Goal: Use online tool/utility: Utilize a website feature to perform a specific function

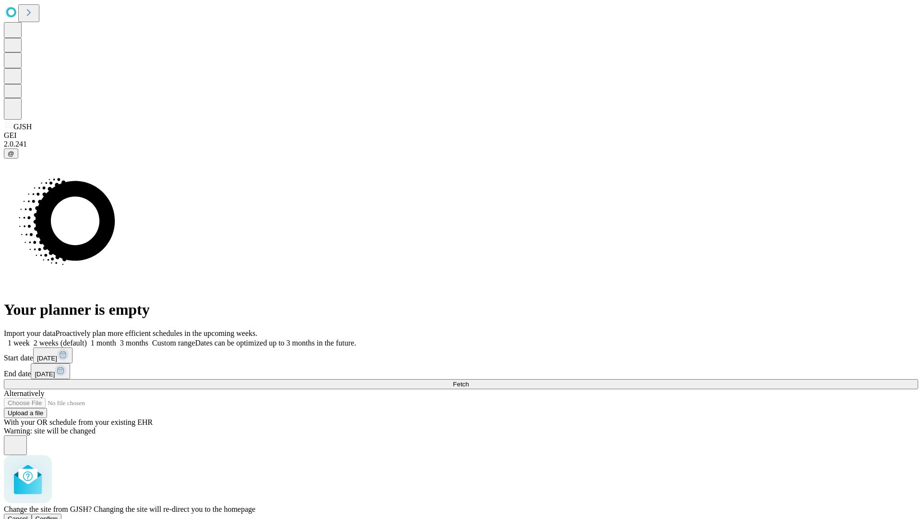
click at [58, 515] on span "Confirm" at bounding box center [47, 518] width 23 height 7
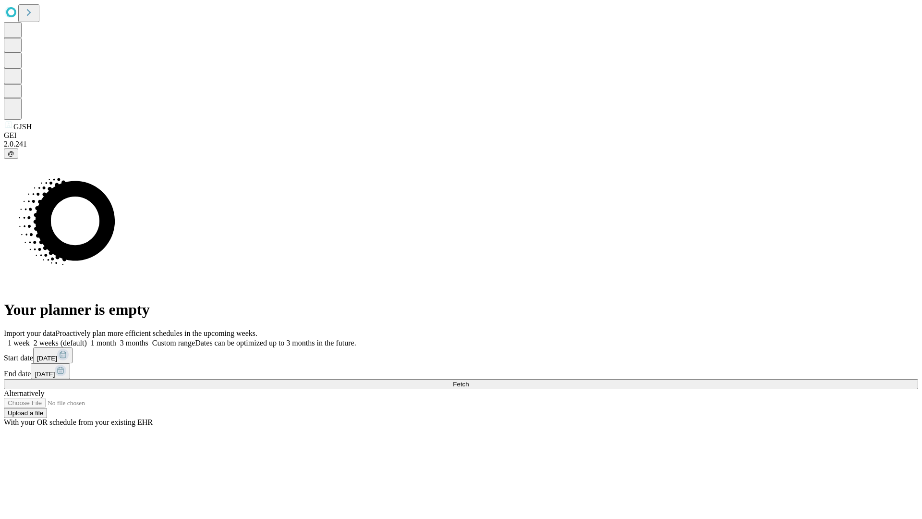
click at [87, 339] on label "2 weeks (default)" at bounding box center [58, 343] width 57 height 8
click at [469, 380] on span "Fetch" at bounding box center [461, 383] width 16 height 7
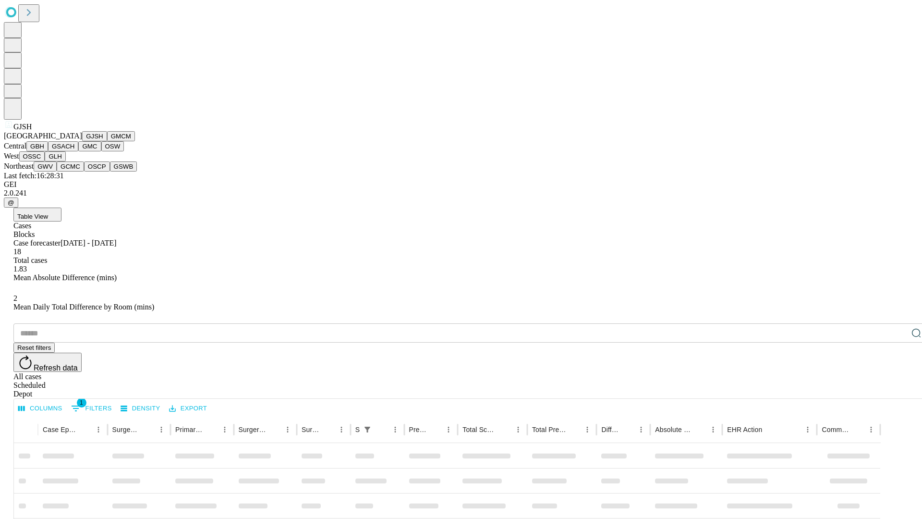
click at [107, 141] on button "GMCM" at bounding box center [121, 136] width 28 height 10
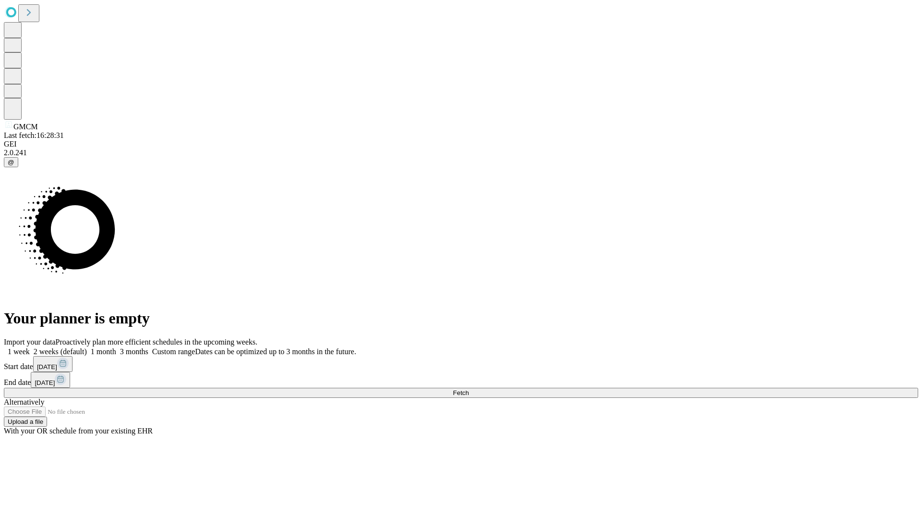
click at [469, 389] on span "Fetch" at bounding box center [461, 392] width 16 height 7
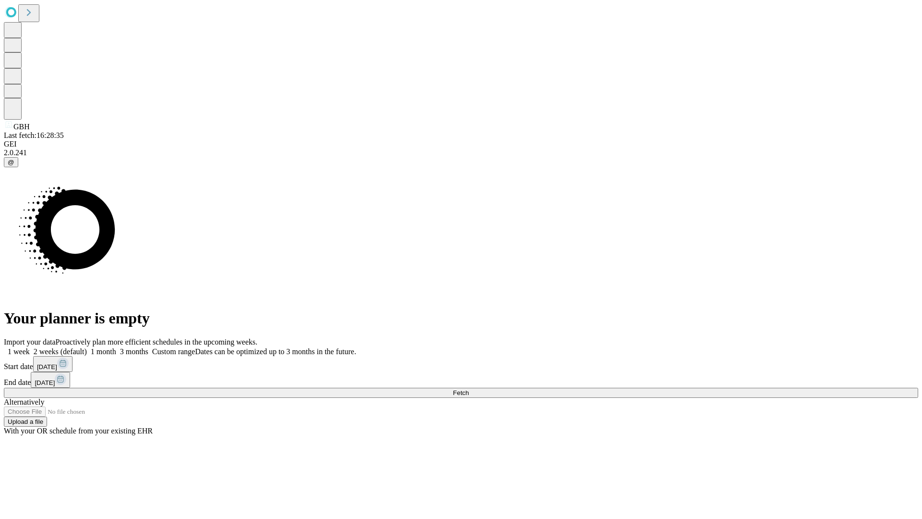
click at [87, 347] on label "2 weeks (default)" at bounding box center [58, 351] width 57 height 8
click at [469, 389] on span "Fetch" at bounding box center [461, 392] width 16 height 7
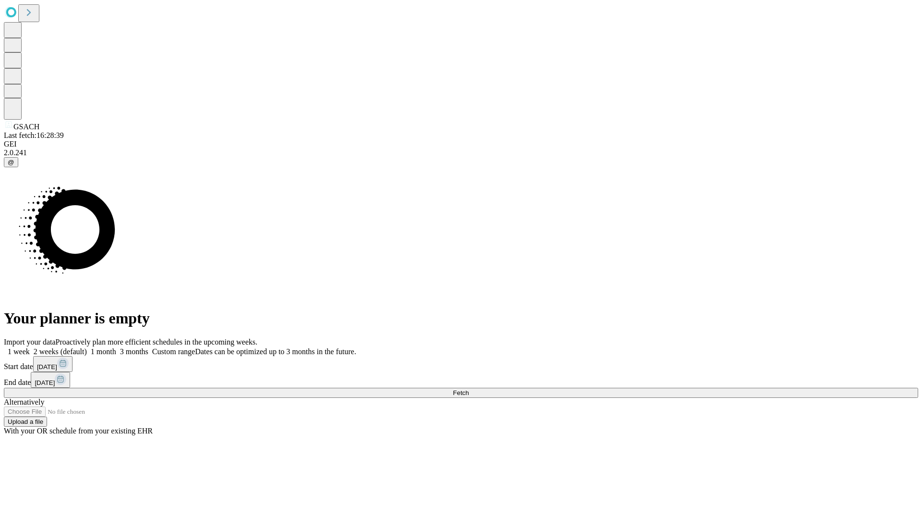
click at [469, 389] on span "Fetch" at bounding box center [461, 392] width 16 height 7
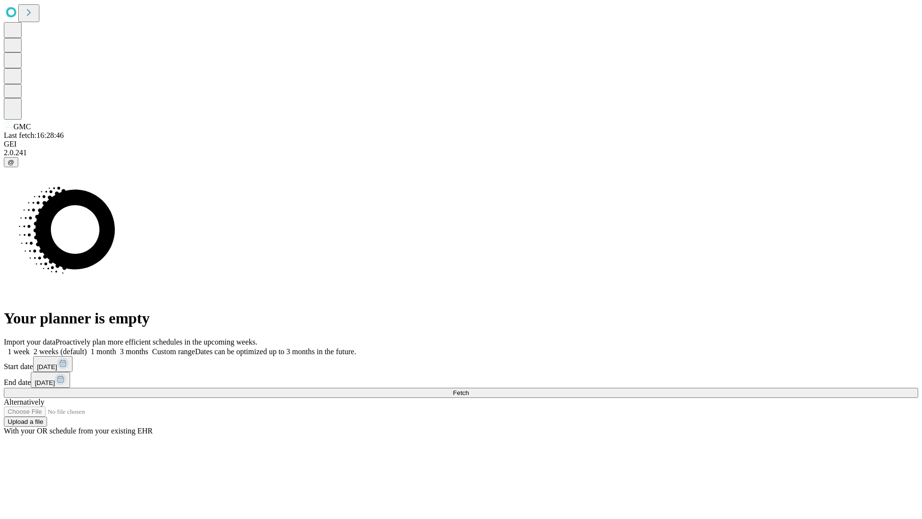
click at [87, 347] on label "2 weeks (default)" at bounding box center [58, 351] width 57 height 8
click at [469, 389] on span "Fetch" at bounding box center [461, 392] width 16 height 7
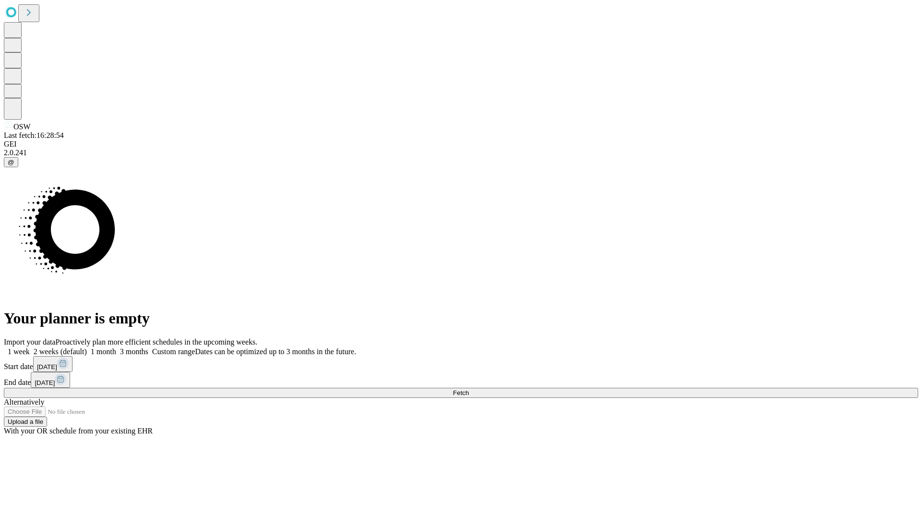
click at [469, 389] on span "Fetch" at bounding box center [461, 392] width 16 height 7
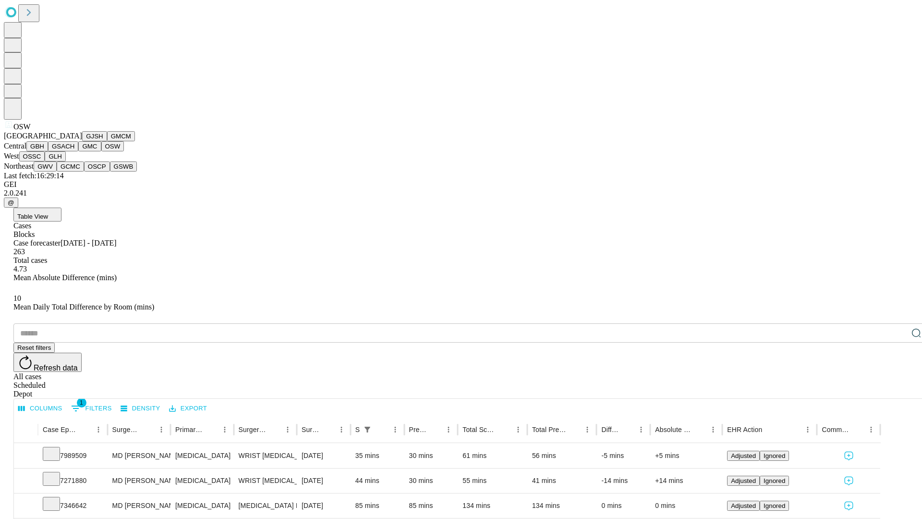
click at [45, 161] on button "OSSC" at bounding box center [32, 156] width 26 height 10
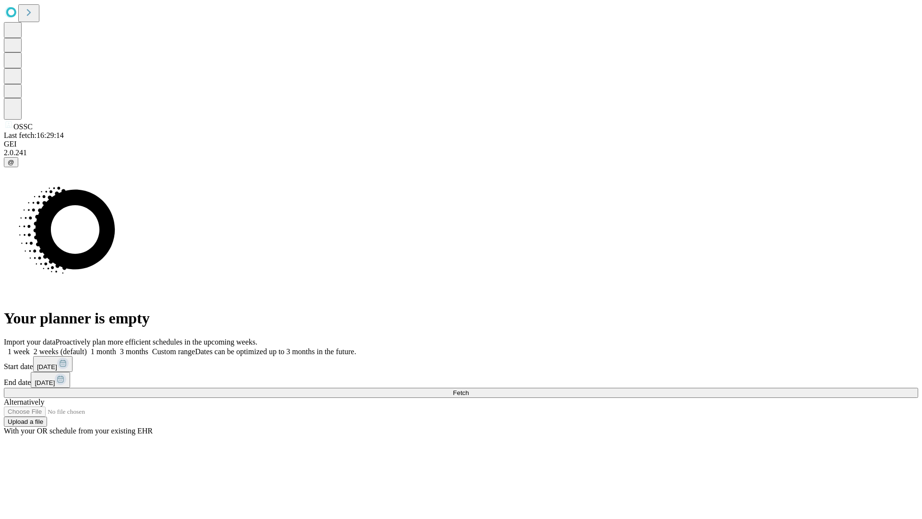
click at [87, 347] on label "2 weeks (default)" at bounding box center [58, 351] width 57 height 8
click at [469, 389] on span "Fetch" at bounding box center [461, 392] width 16 height 7
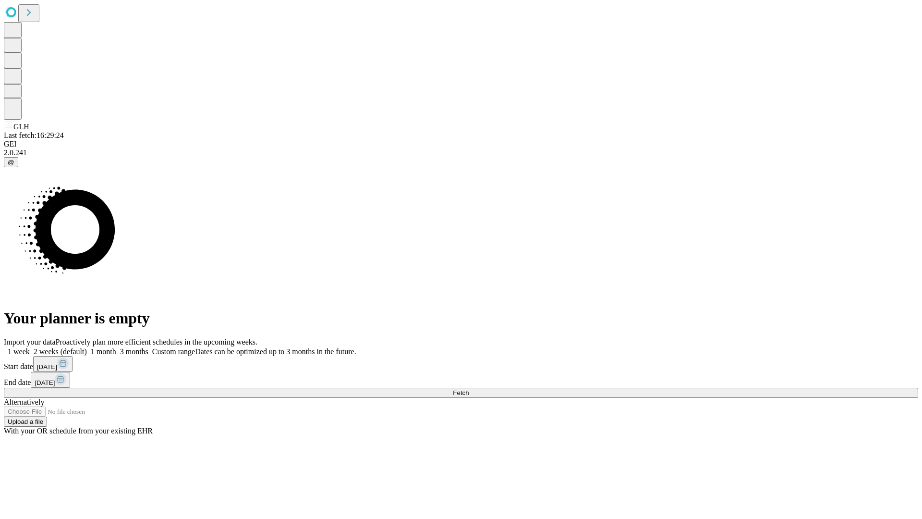
click at [87, 347] on label "2 weeks (default)" at bounding box center [58, 351] width 57 height 8
click at [469, 389] on span "Fetch" at bounding box center [461, 392] width 16 height 7
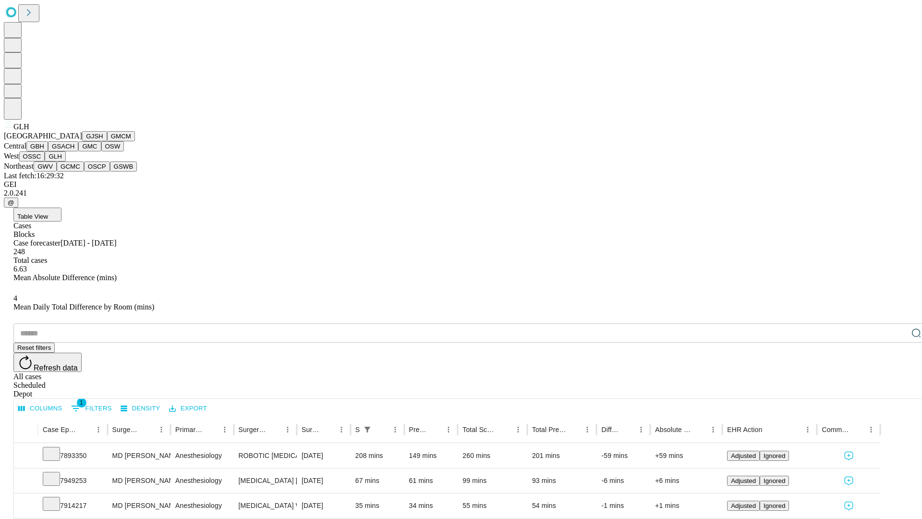
click at [57, 171] on button "GWV" at bounding box center [45, 166] width 23 height 10
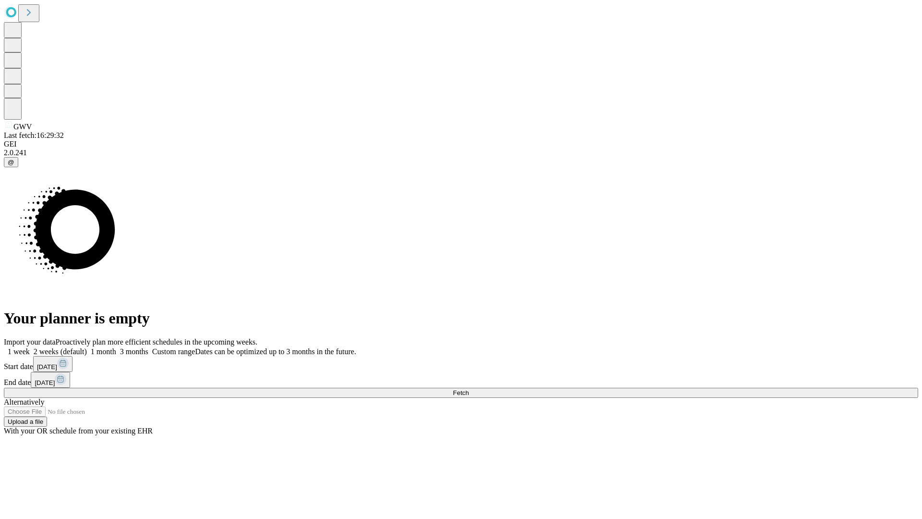
click at [87, 347] on label "2 weeks (default)" at bounding box center [58, 351] width 57 height 8
click at [469, 389] on span "Fetch" at bounding box center [461, 392] width 16 height 7
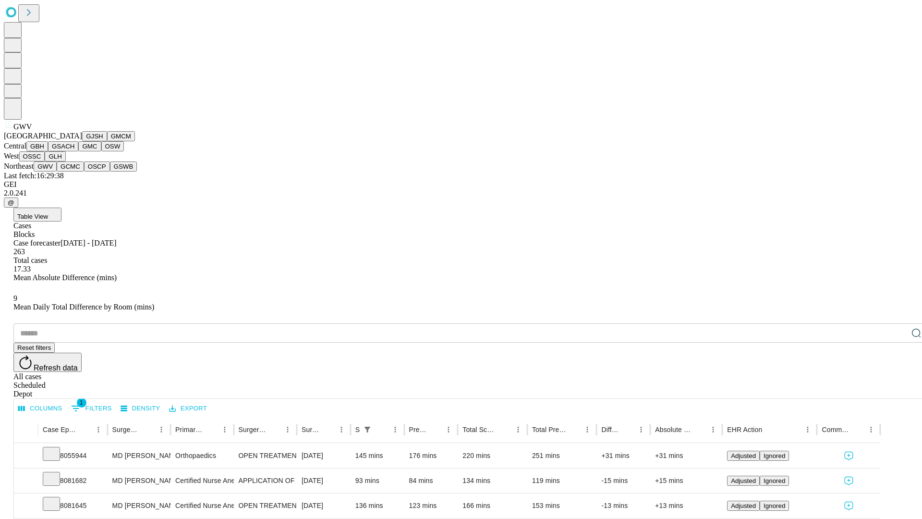
click at [74, 171] on button "GCMC" at bounding box center [70, 166] width 27 height 10
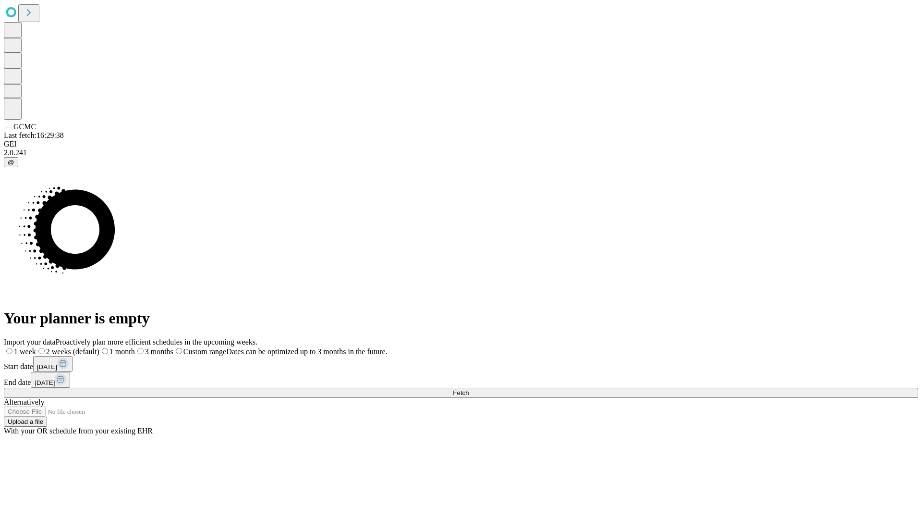
click at [99, 347] on label "2 weeks (default)" at bounding box center [67, 351] width 63 height 8
click at [469, 389] on span "Fetch" at bounding box center [461, 392] width 16 height 7
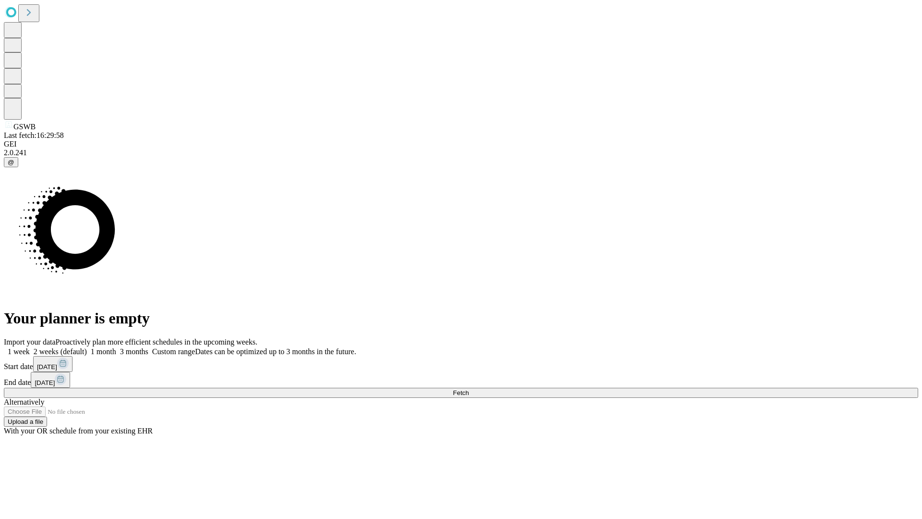
click at [87, 347] on label "2 weeks (default)" at bounding box center [58, 351] width 57 height 8
click at [469, 389] on span "Fetch" at bounding box center [461, 392] width 16 height 7
